Goal: Check status

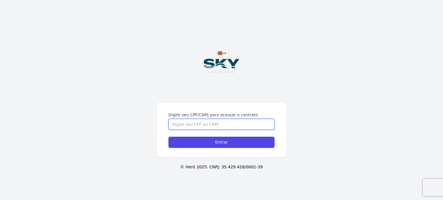
click at [224, 123] on input "Digite seu CPF/CNPJ para acessar o contrato" at bounding box center [221, 124] width 106 height 11
type input "16761646774"
click at [168, 137] on input "Entrar" at bounding box center [221, 142] width 106 height 11
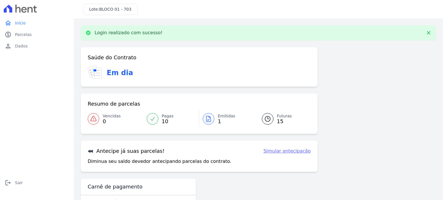
click at [220, 122] on span "1" at bounding box center [227, 121] width 18 height 5
